Goal: Find specific page/section: Find specific page/section

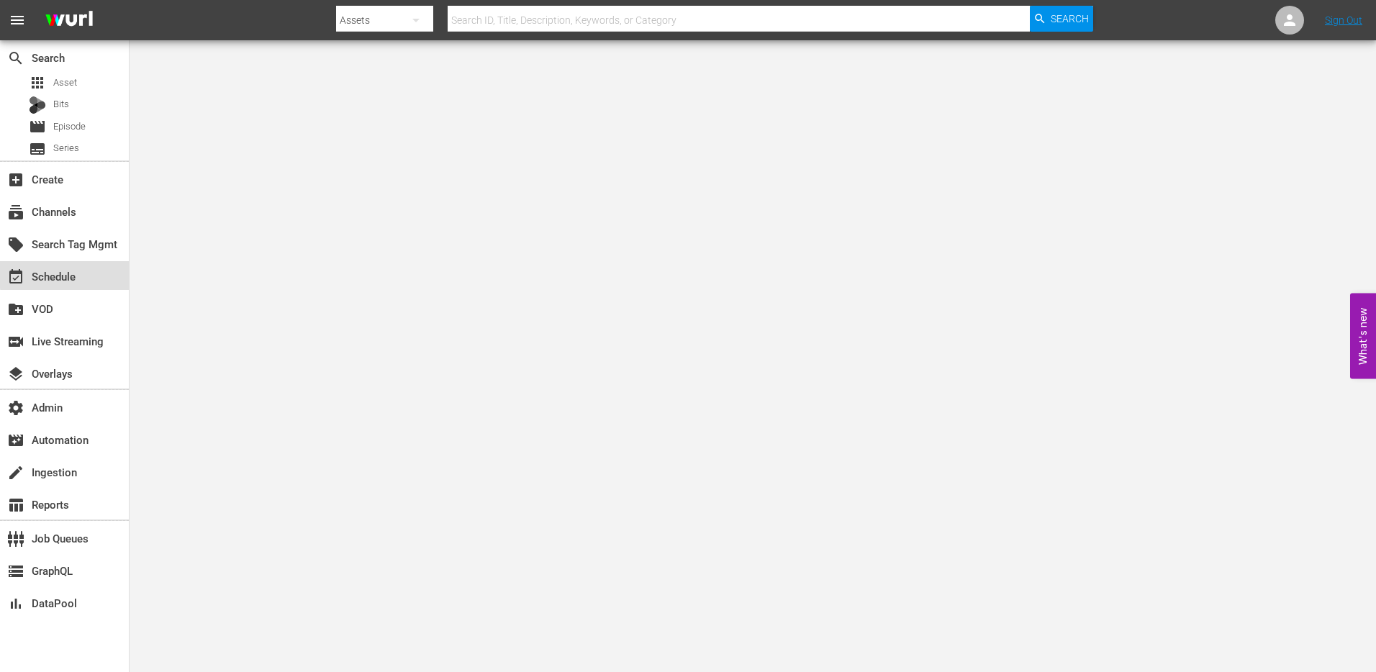
click at [79, 273] on div "event_available Schedule" at bounding box center [40, 274] width 81 height 13
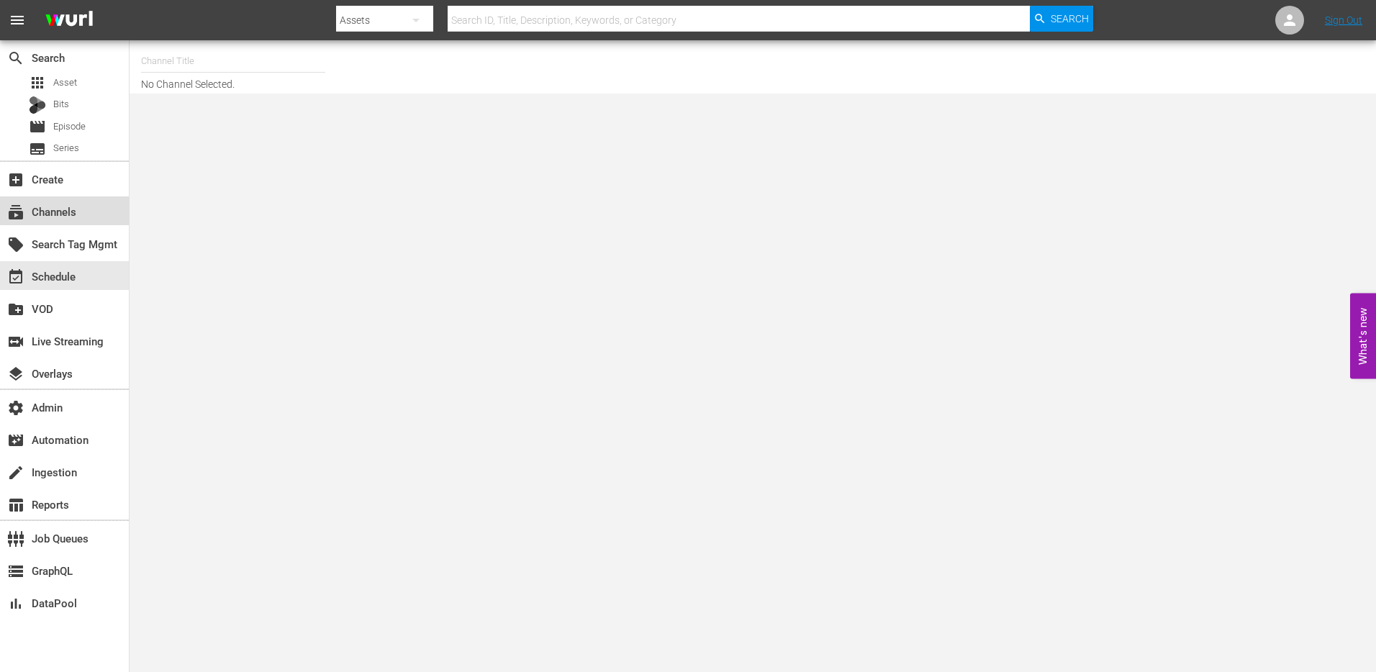
click at [76, 206] on div "subscriptions Channels" at bounding box center [40, 209] width 81 height 13
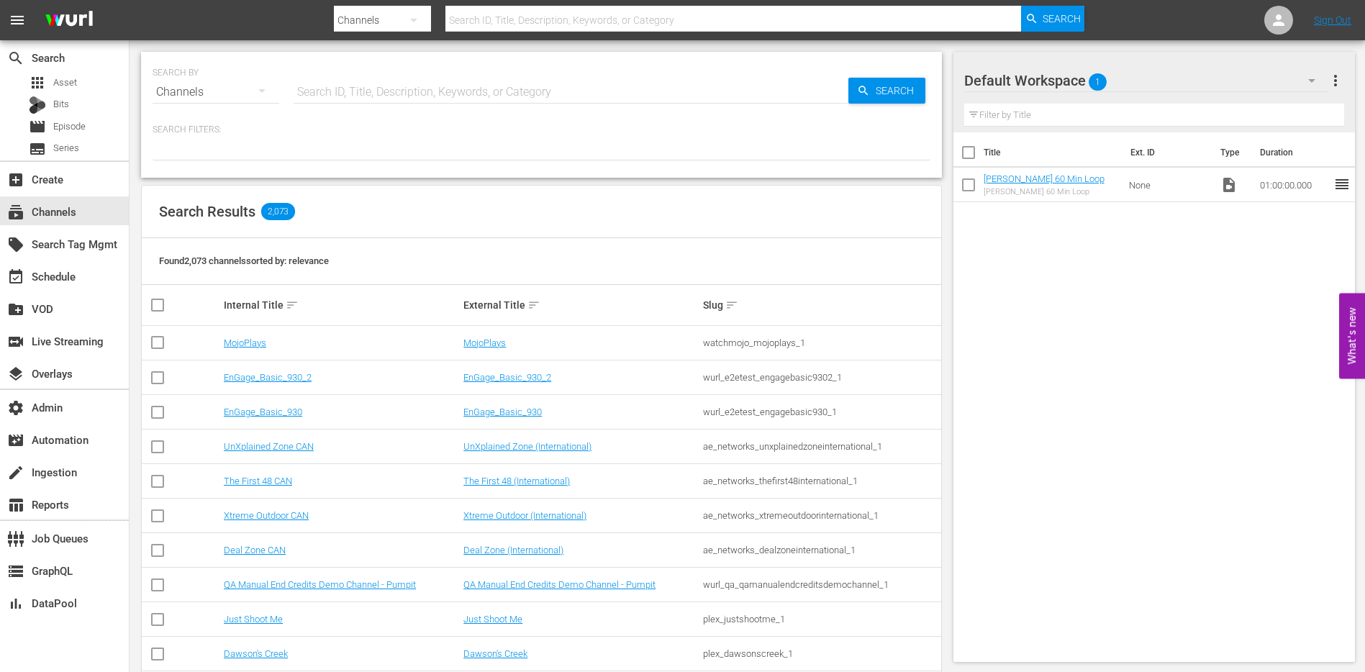
click at [384, 94] on input "text" at bounding box center [571, 92] width 555 height 35
type input "wonderfil"
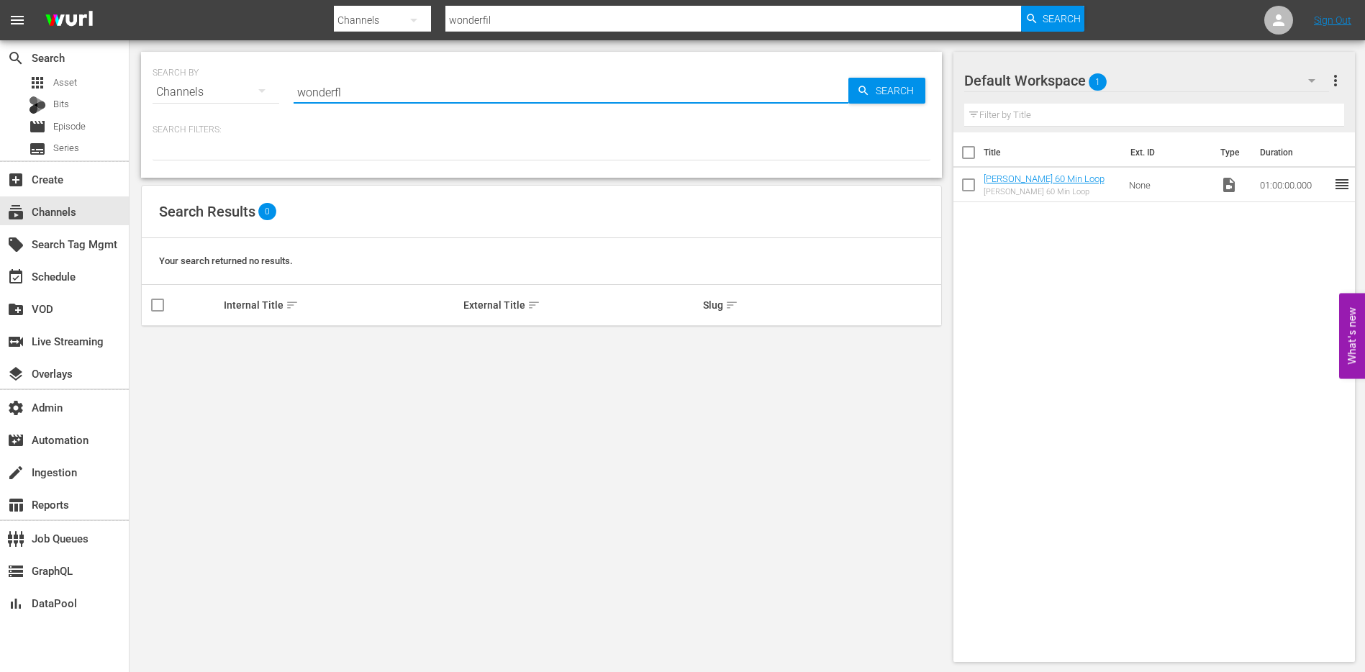
type input "wonderful"
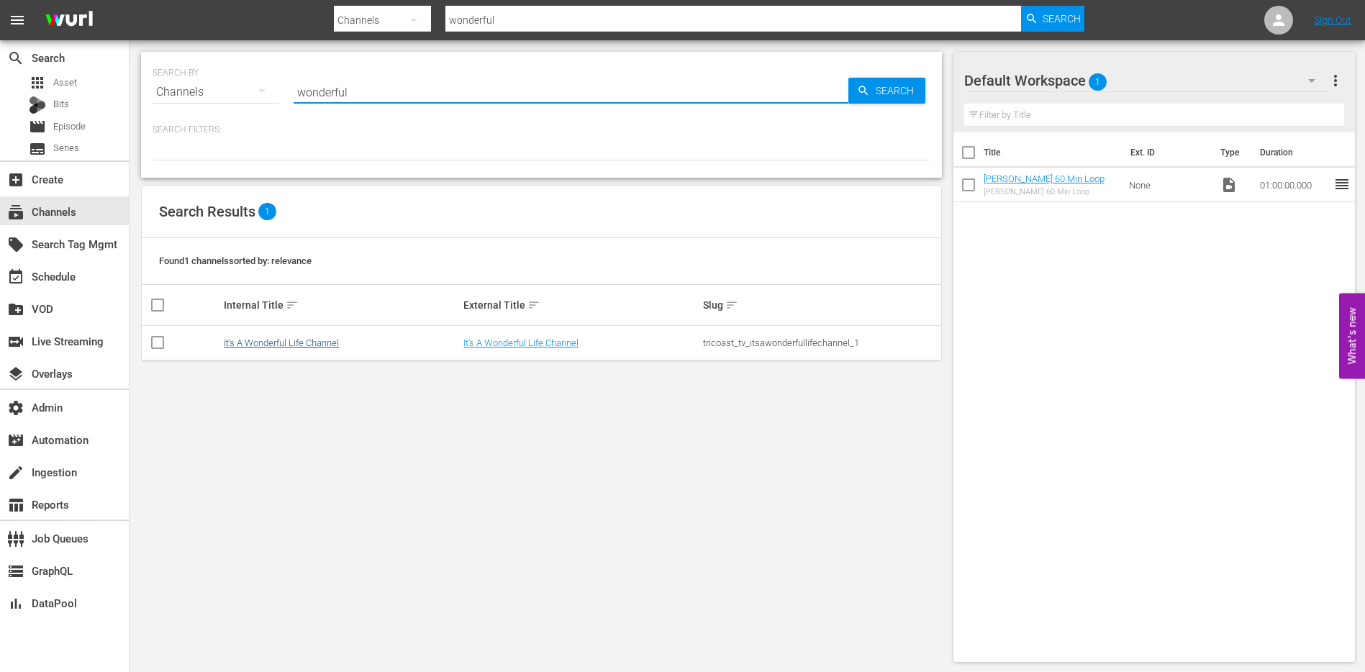
type input "wonderful"
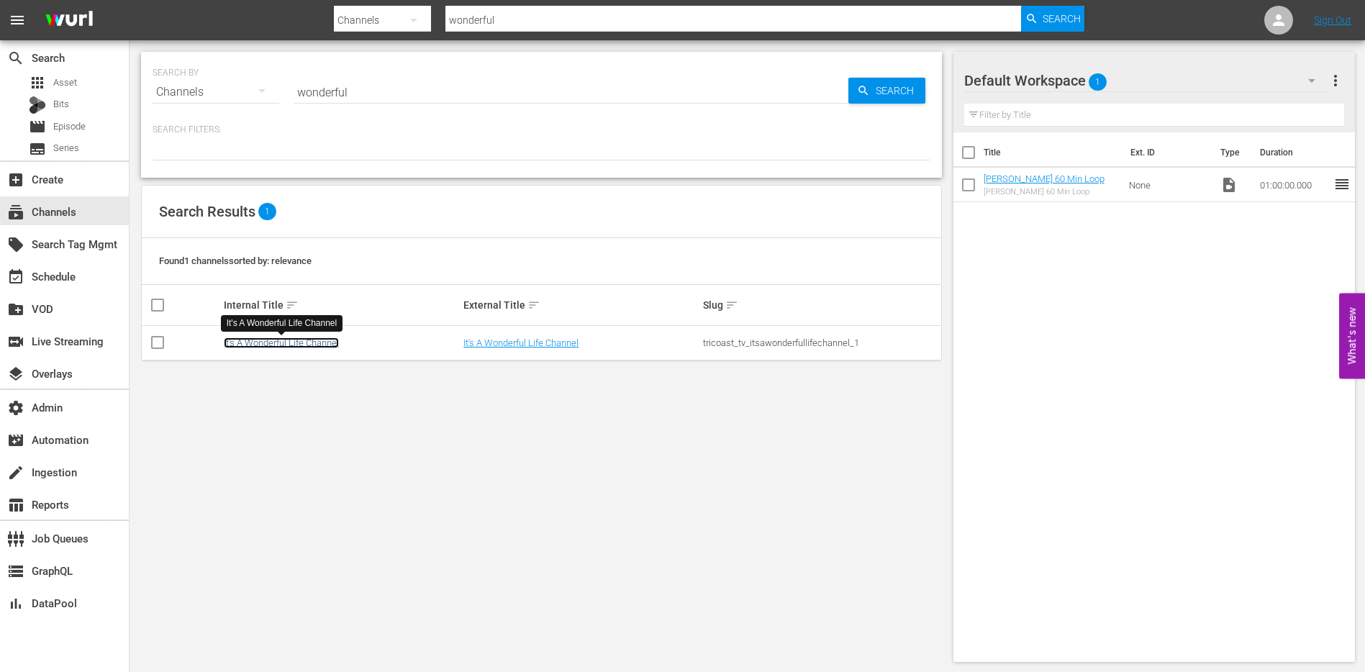
click at [288, 342] on link "It's A Wonderful Life Channel" at bounding box center [281, 342] width 115 height 11
